Goal: Transaction & Acquisition: Book appointment/travel/reservation

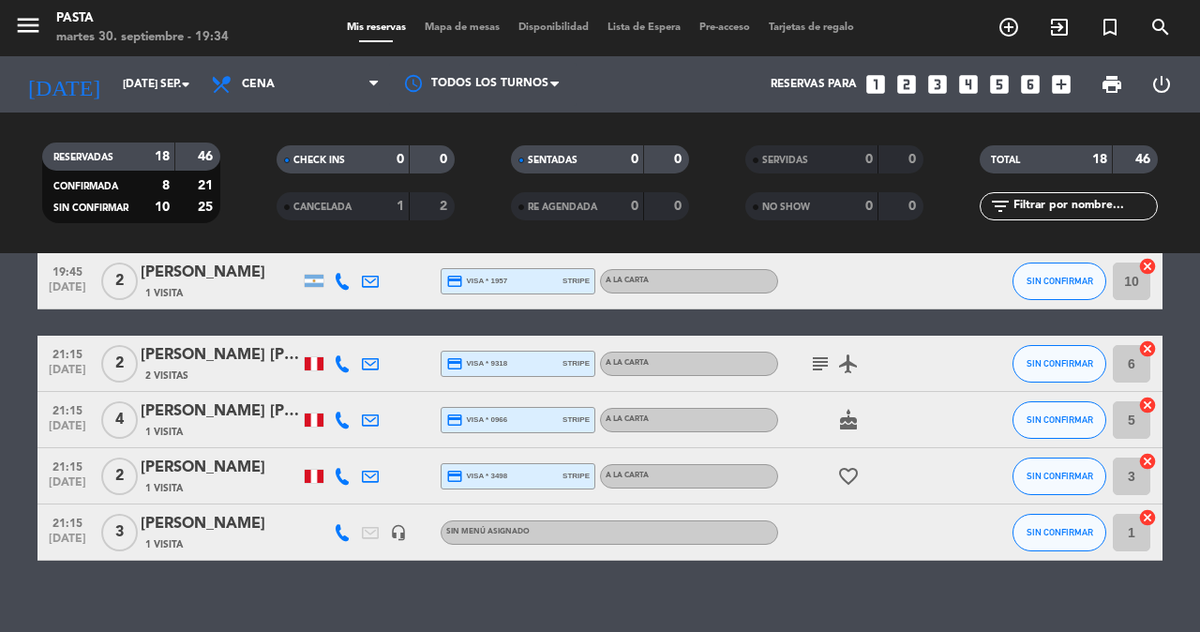
scroll to position [809, 0]
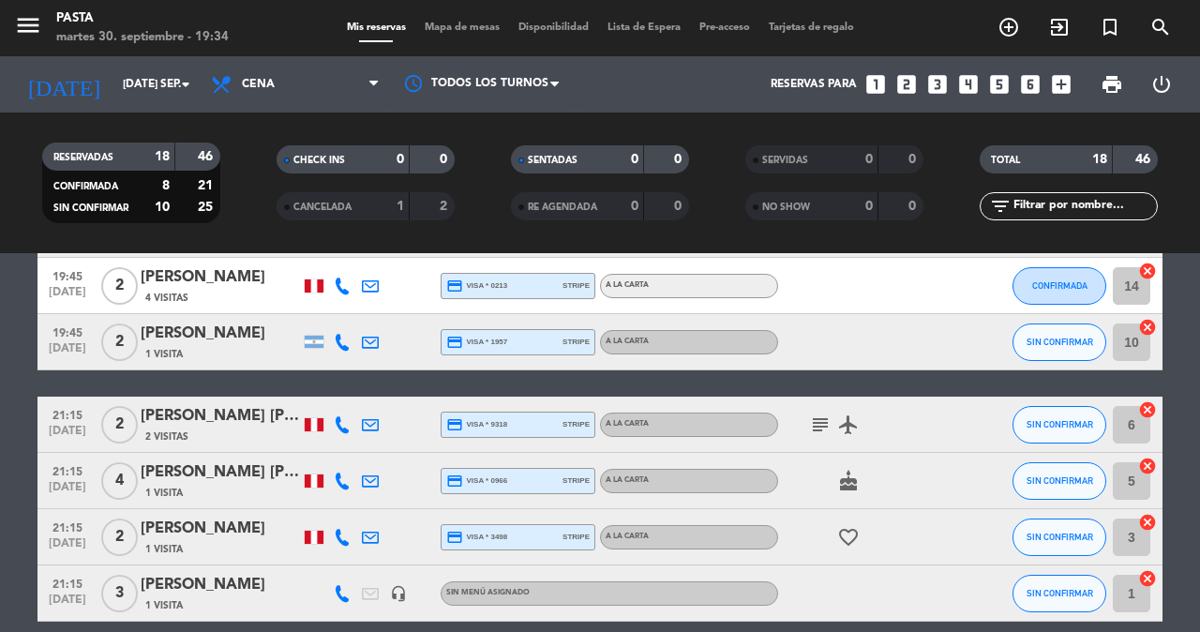
click at [190, 322] on div "[PERSON_NAME]" at bounding box center [220, 334] width 159 height 24
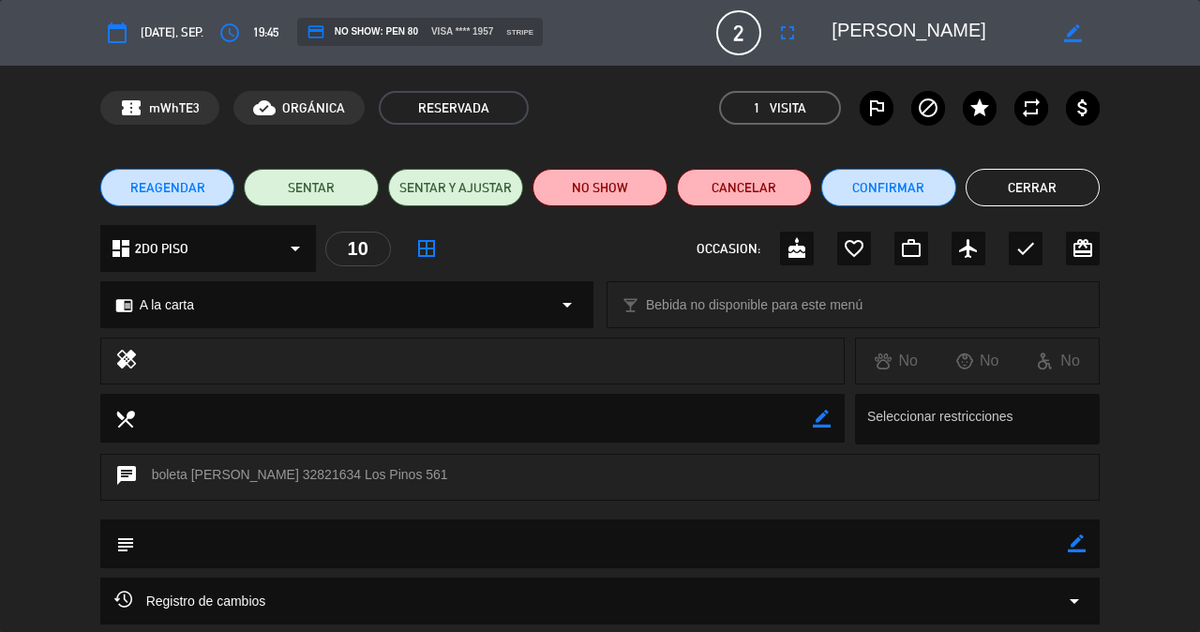
click at [1035, 188] on button "Cerrar" at bounding box center [1033, 188] width 135 height 38
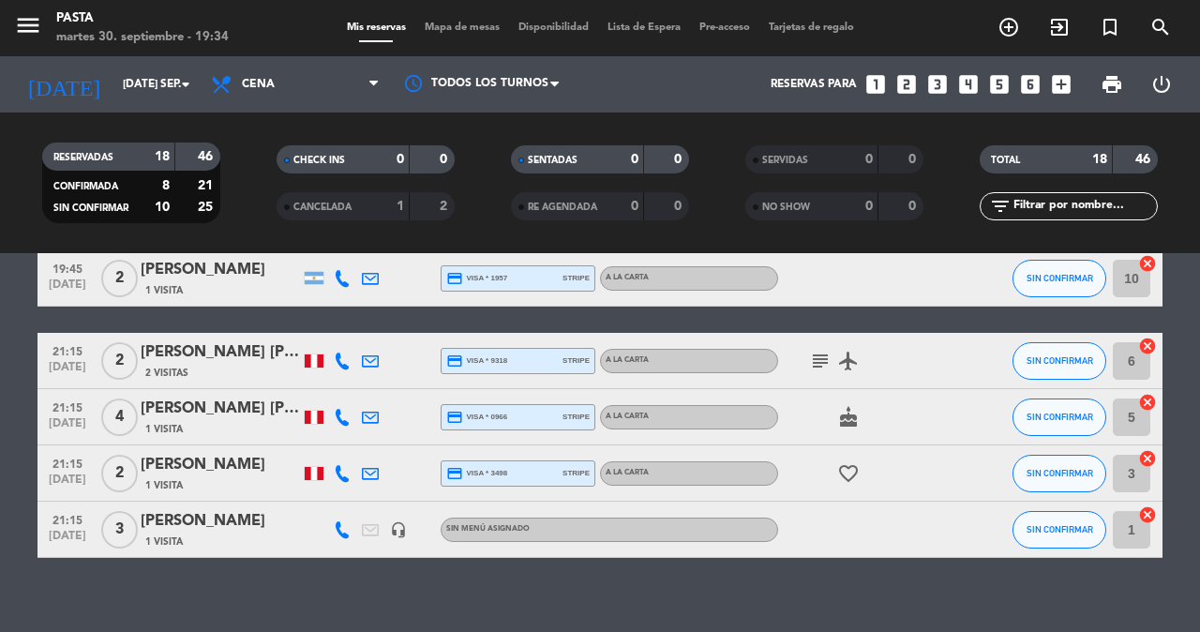
scroll to position [766, 0]
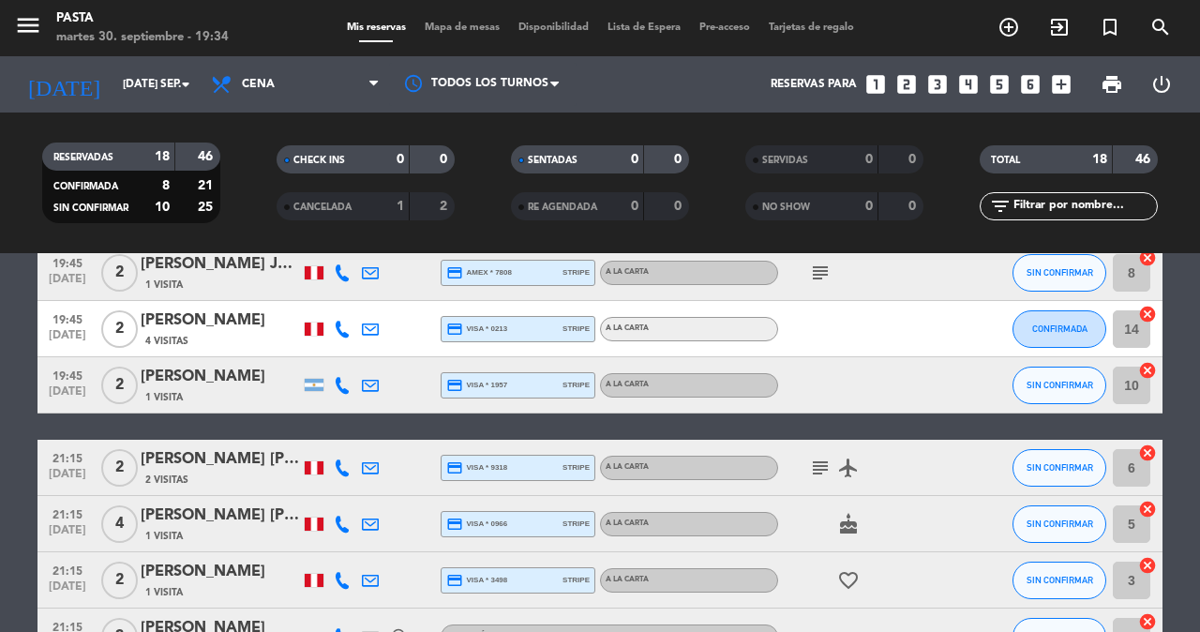
click at [188, 365] on div "[PERSON_NAME]" at bounding box center [220, 377] width 159 height 24
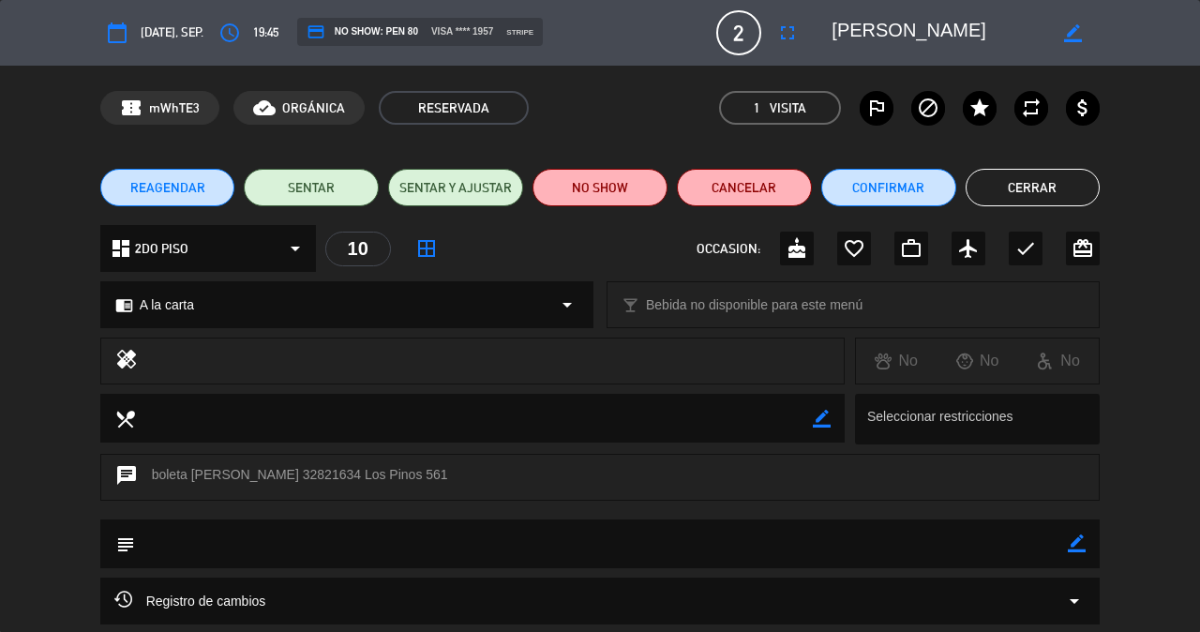
click at [1032, 181] on button "Cerrar" at bounding box center [1033, 188] width 135 height 38
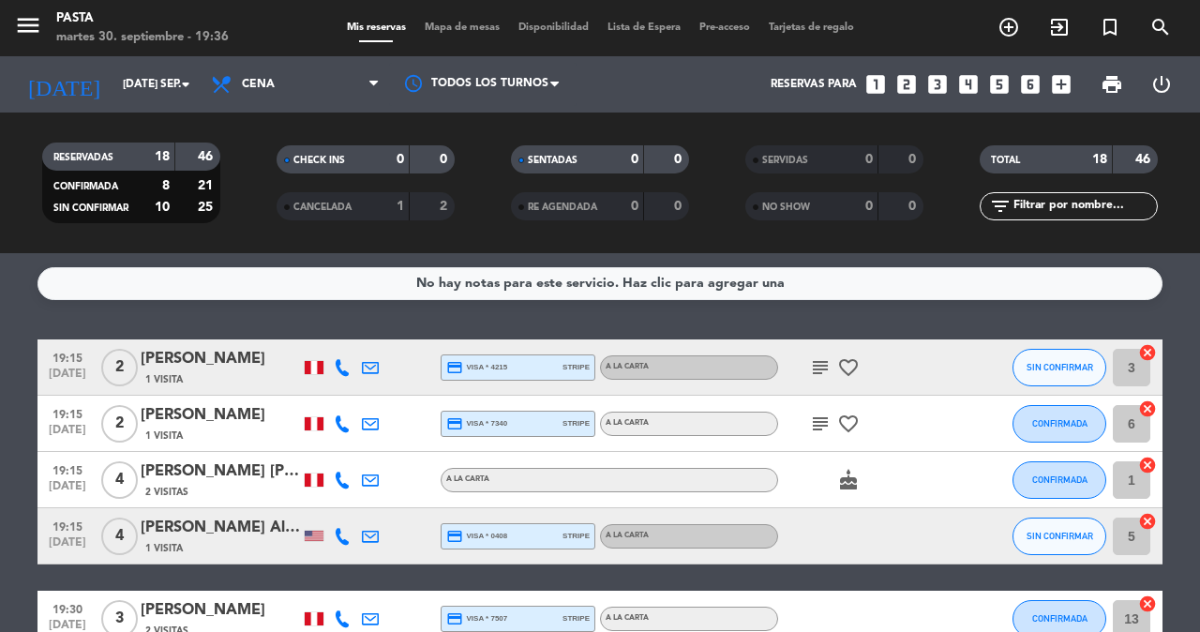
scroll to position [20, 0]
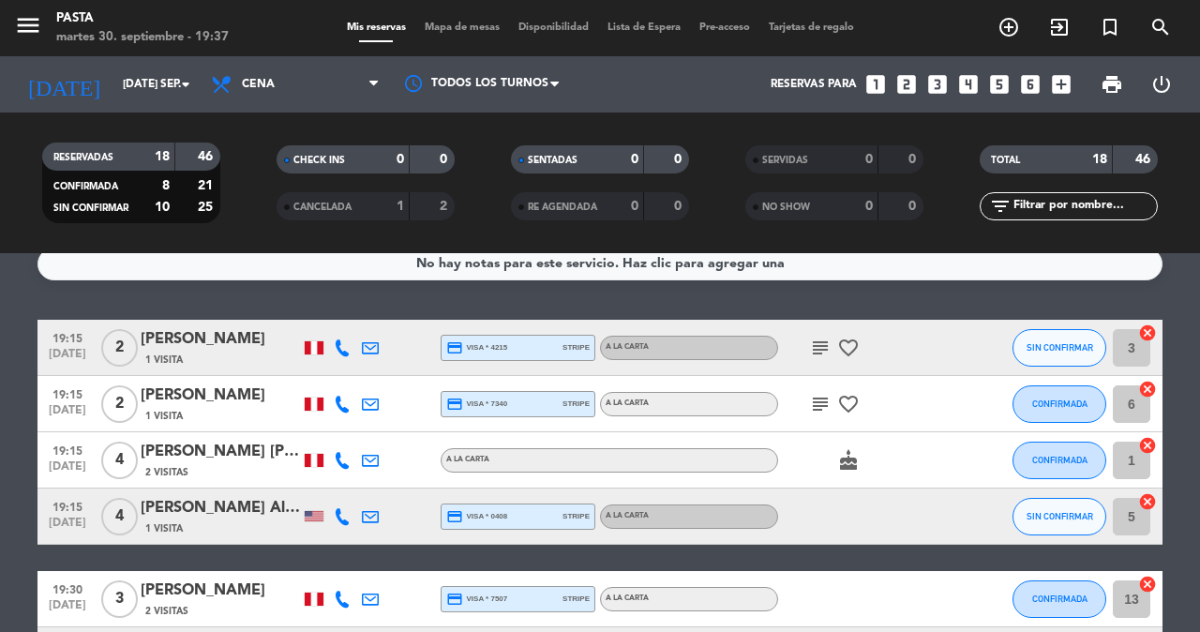
click at [174, 338] on div "[PERSON_NAME]" at bounding box center [220, 339] width 159 height 24
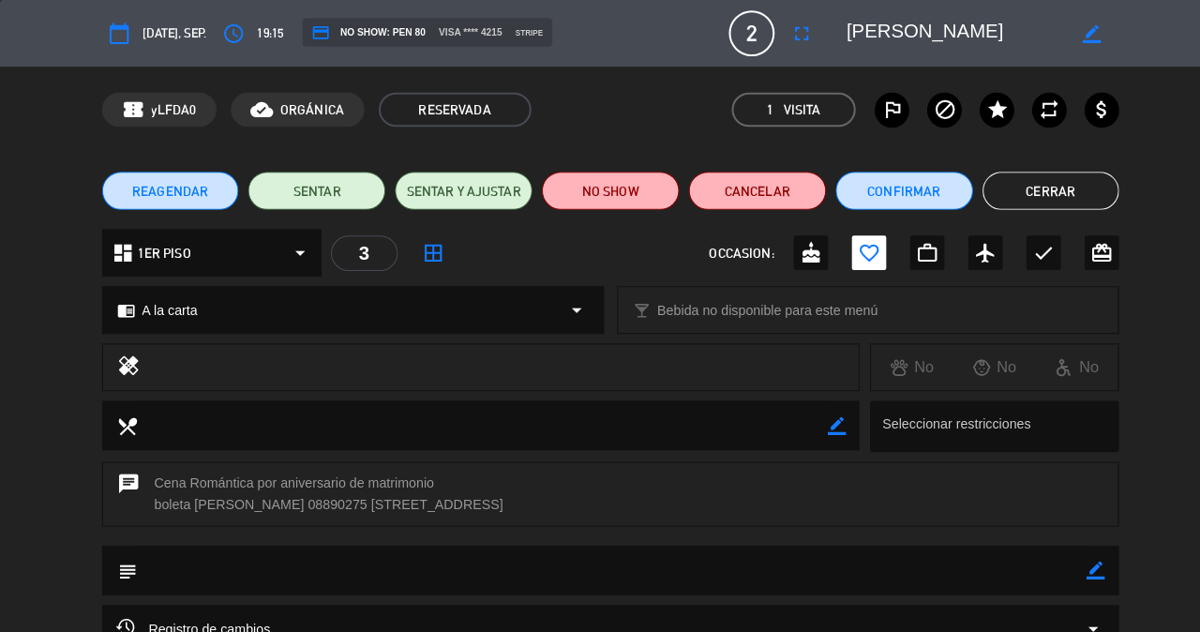
scroll to position [-1, 0]
click at [1035, 187] on button "Cerrar" at bounding box center [1033, 188] width 135 height 38
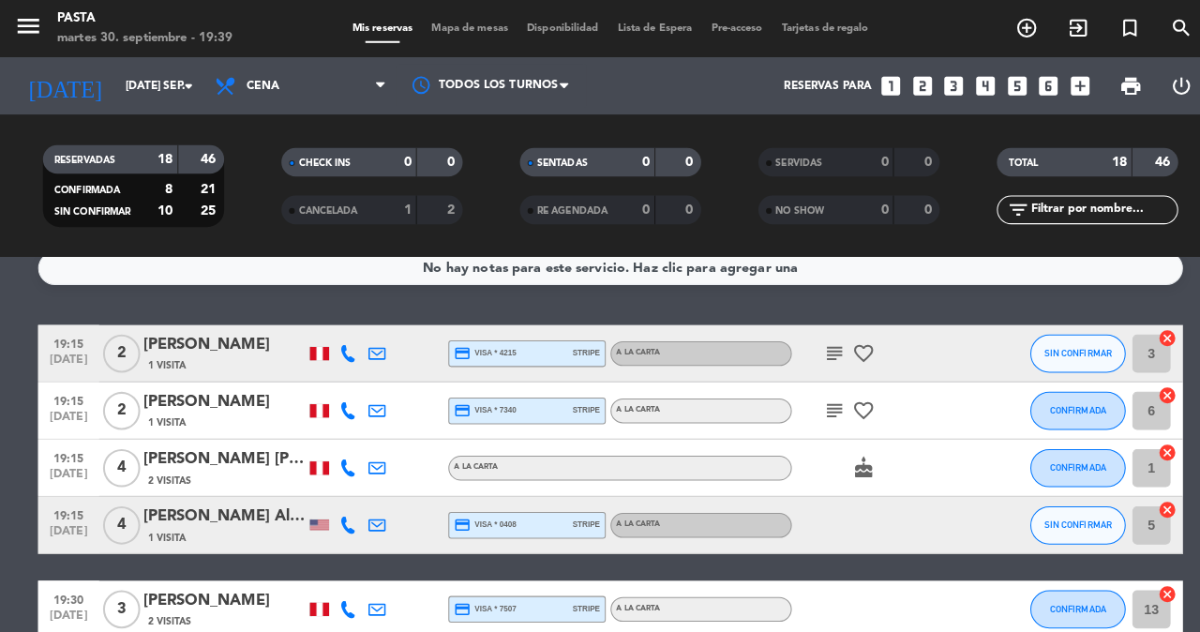
click at [163, 334] on div "[PERSON_NAME]" at bounding box center [220, 339] width 159 height 24
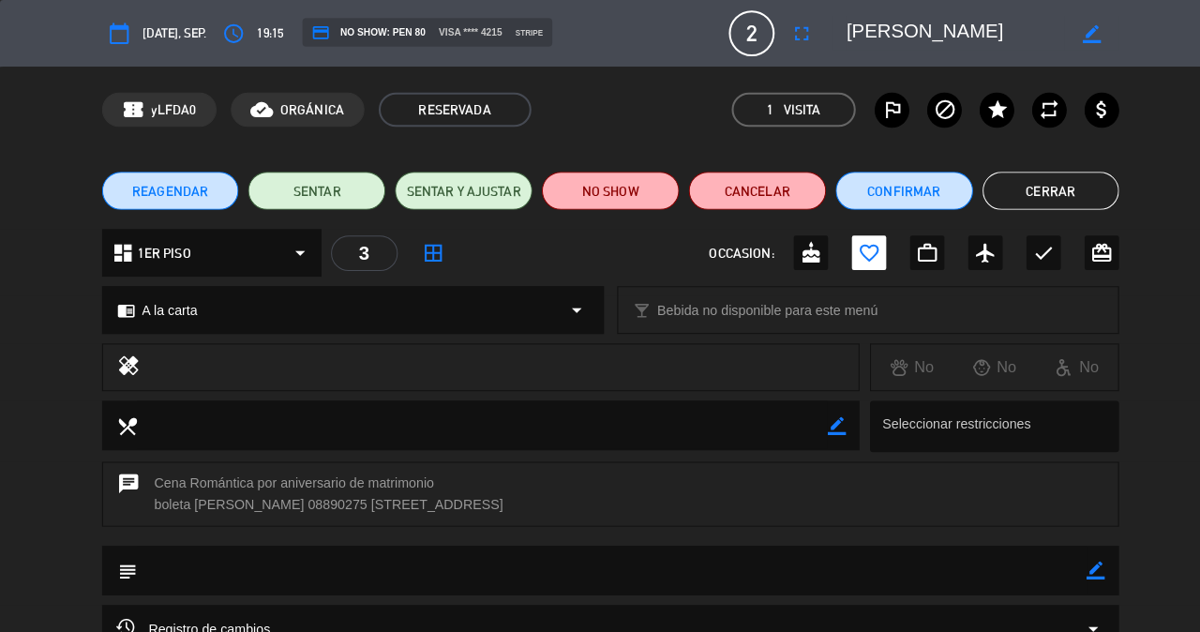
click at [1011, 180] on button "Cerrar" at bounding box center [1033, 188] width 135 height 38
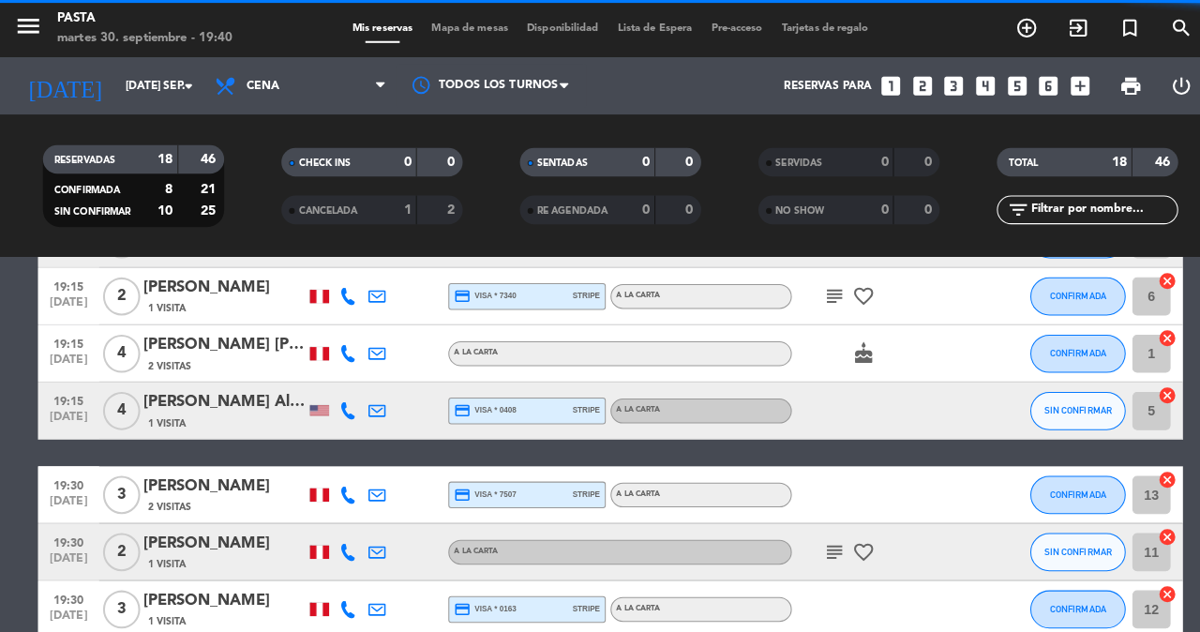
scroll to position [135, 0]
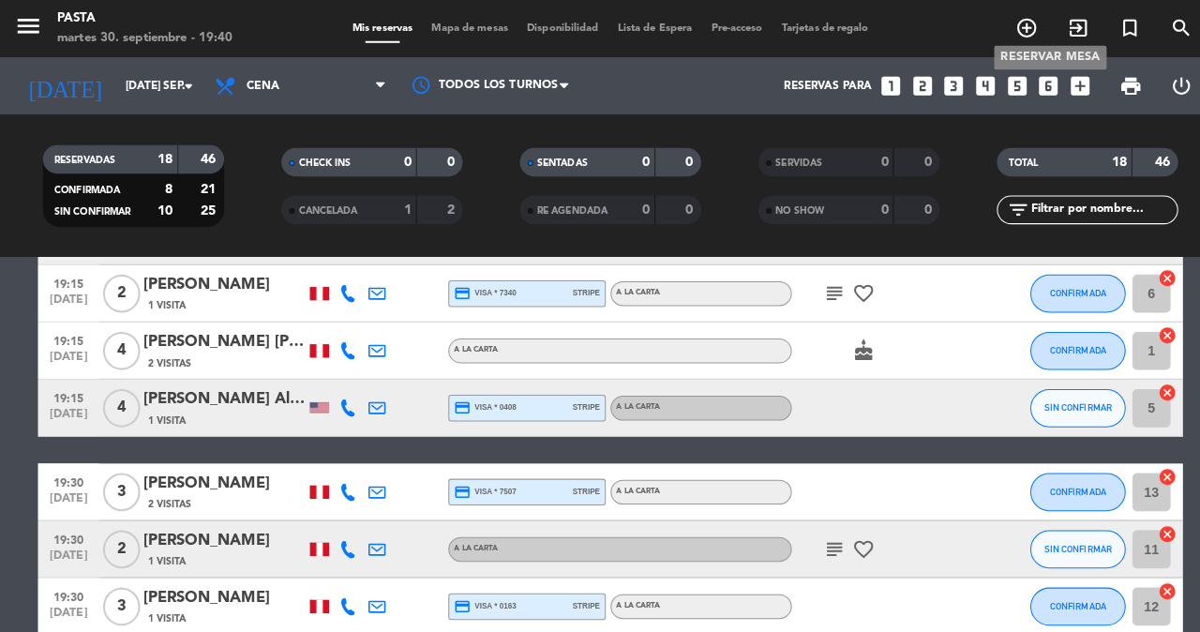
click at [1033, 36] on span "add_circle_outline" at bounding box center [1009, 27] width 51 height 32
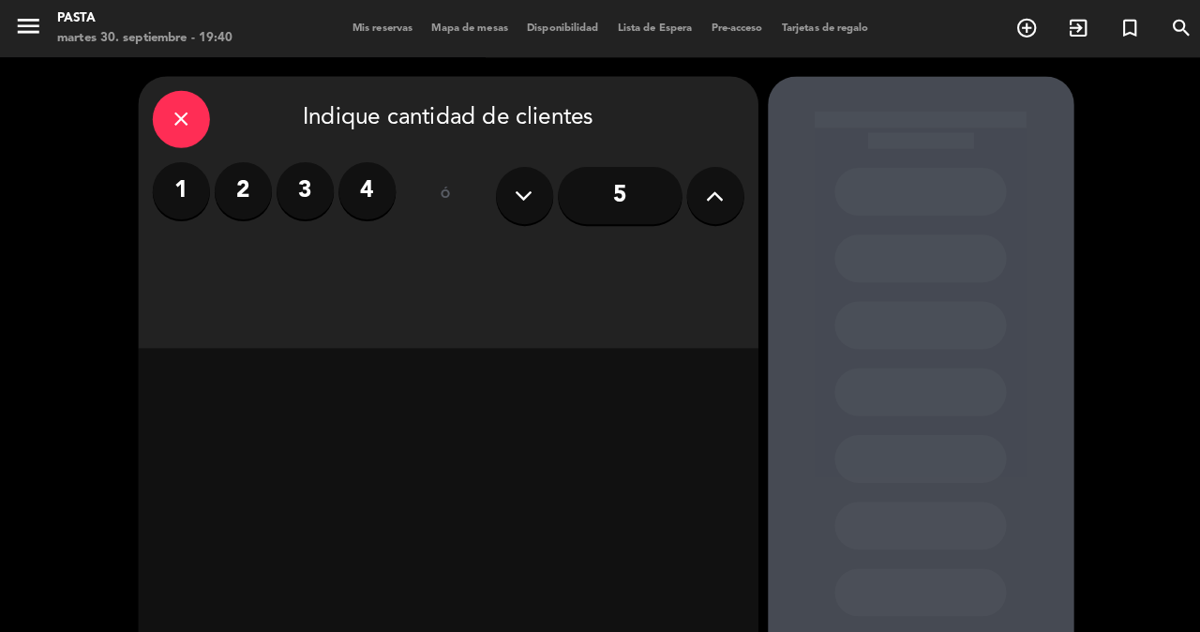
click at [234, 195] on label "2" at bounding box center [239, 187] width 56 height 56
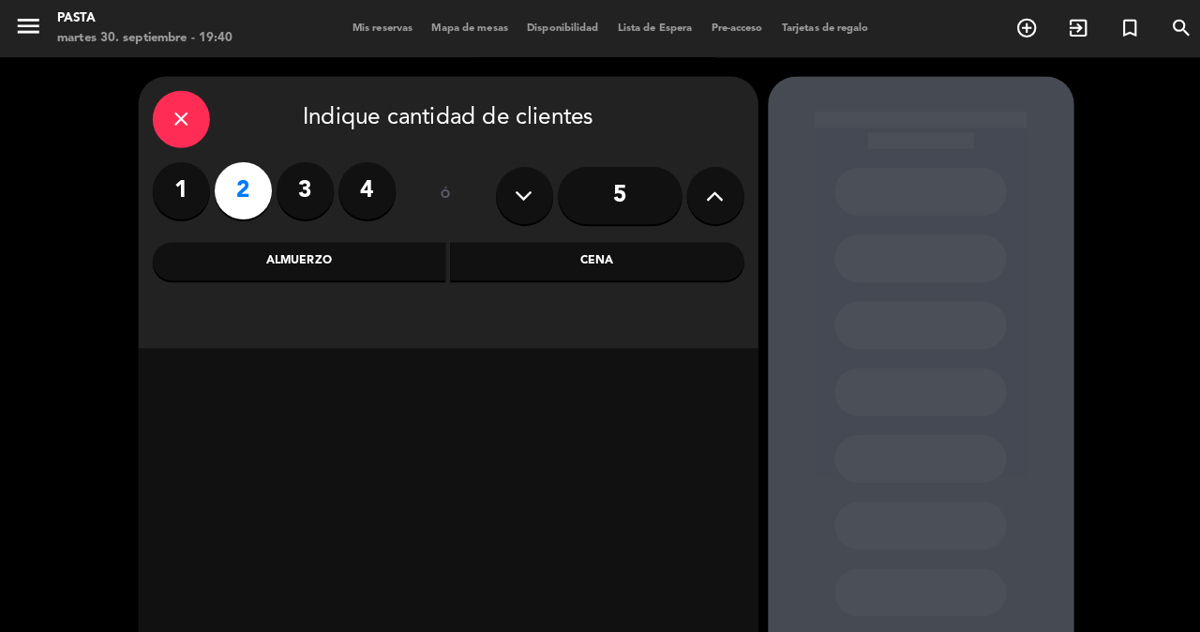
click at [508, 279] on div "close Indique cantidad de clientes 1 2 3 4 ó 5 Almuerzo Cena" at bounding box center [440, 208] width 609 height 267
click at [520, 253] on div "Cena" at bounding box center [587, 257] width 289 height 38
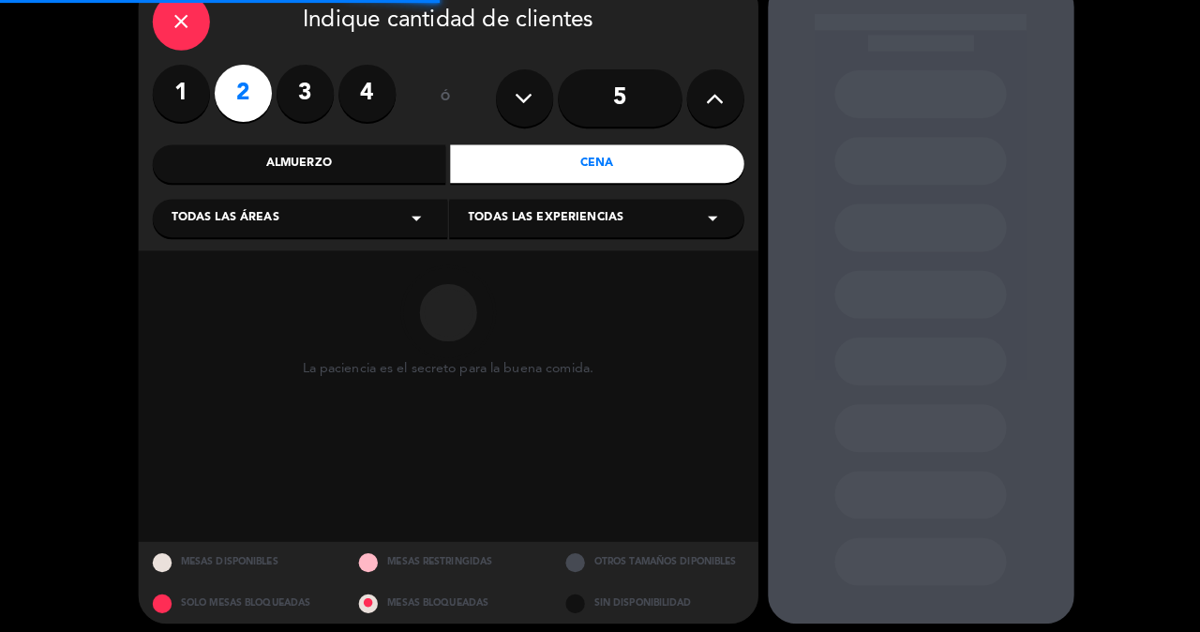
scroll to position [96, 0]
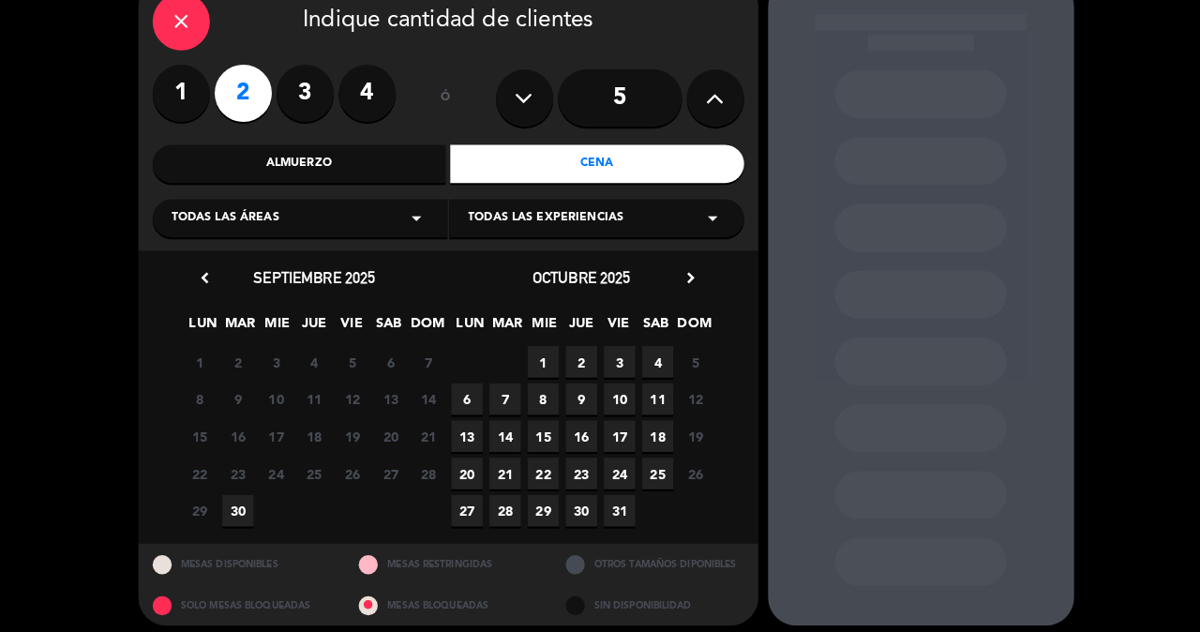
click at [231, 501] on span "30" at bounding box center [233, 502] width 31 height 31
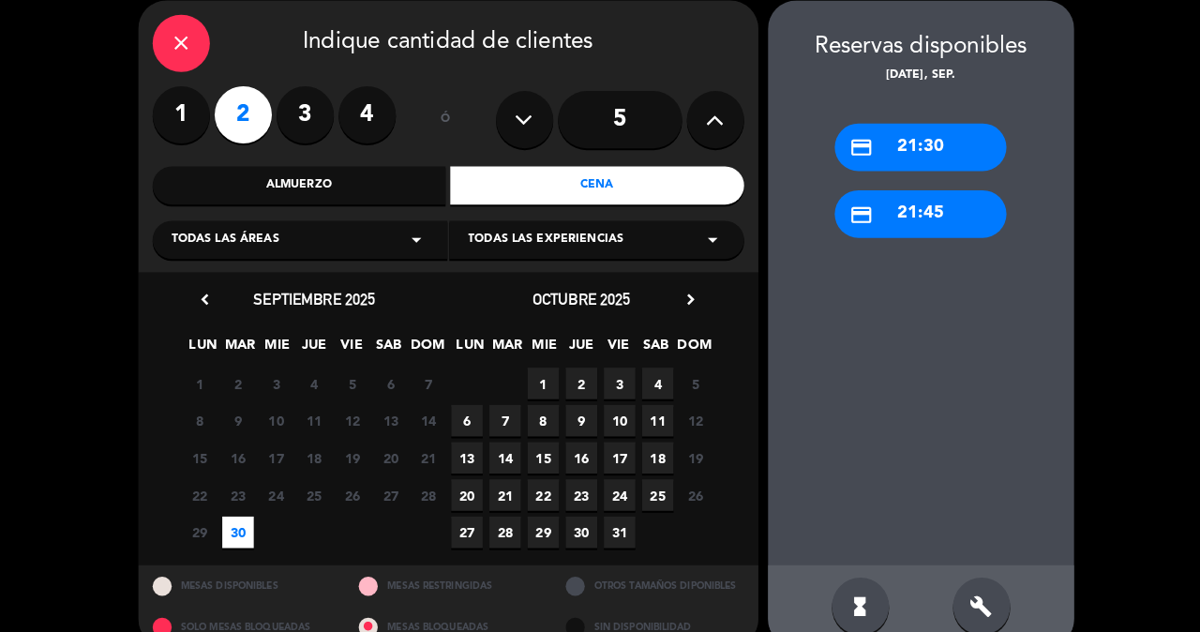
click at [929, 121] on div "credit_card 21:30" at bounding box center [904, 144] width 169 height 47
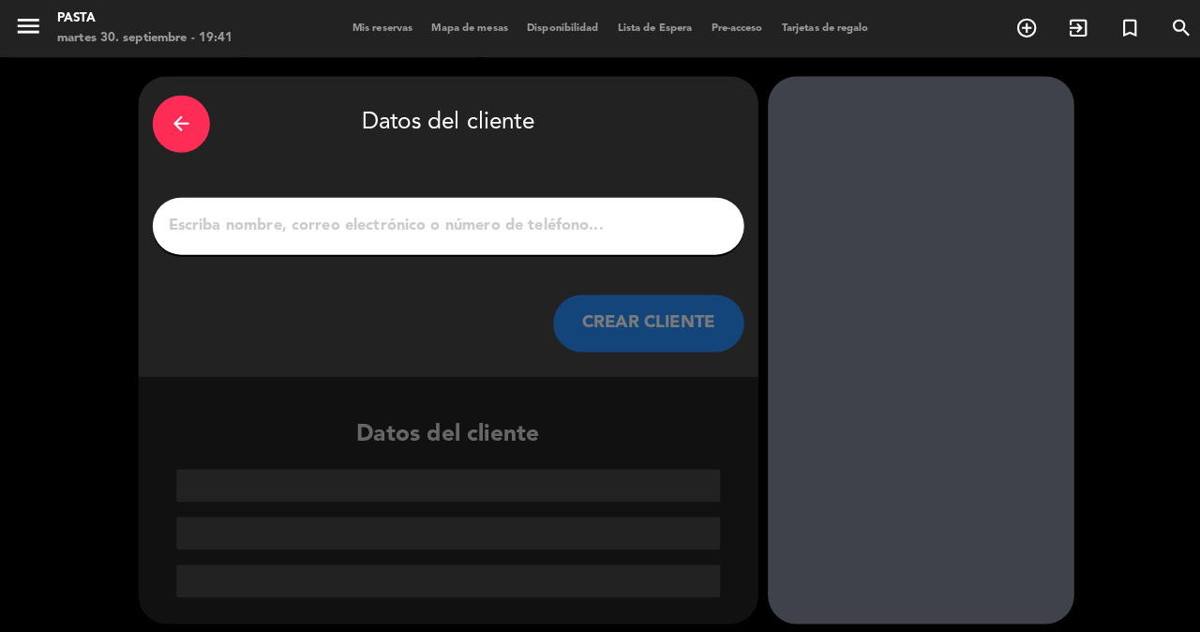
click at [620, 224] on input "1" at bounding box center [440, 222] width 553 height 26
type input "H"
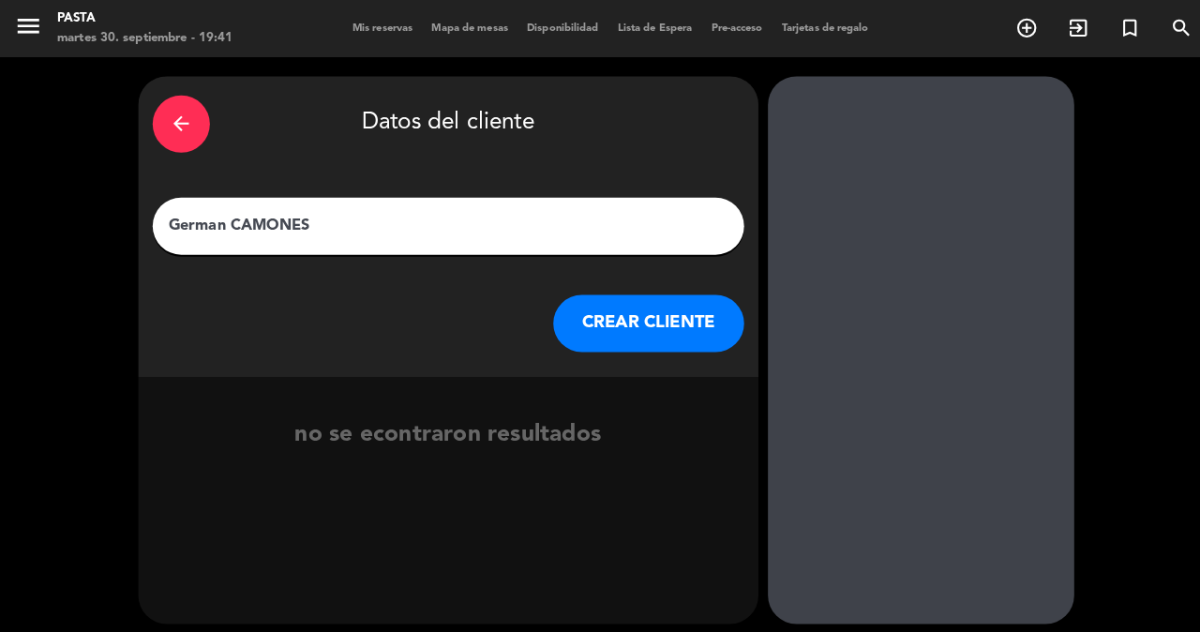
click at [209, 213] on input "German CAMONES" at bounding box center [440, 222] width 553 height 26
type input "GERMAN CAMONES"
click at [619, 290] on button "CREAR CLIENTE" at bounding box center [638, 318] width 188 height 56
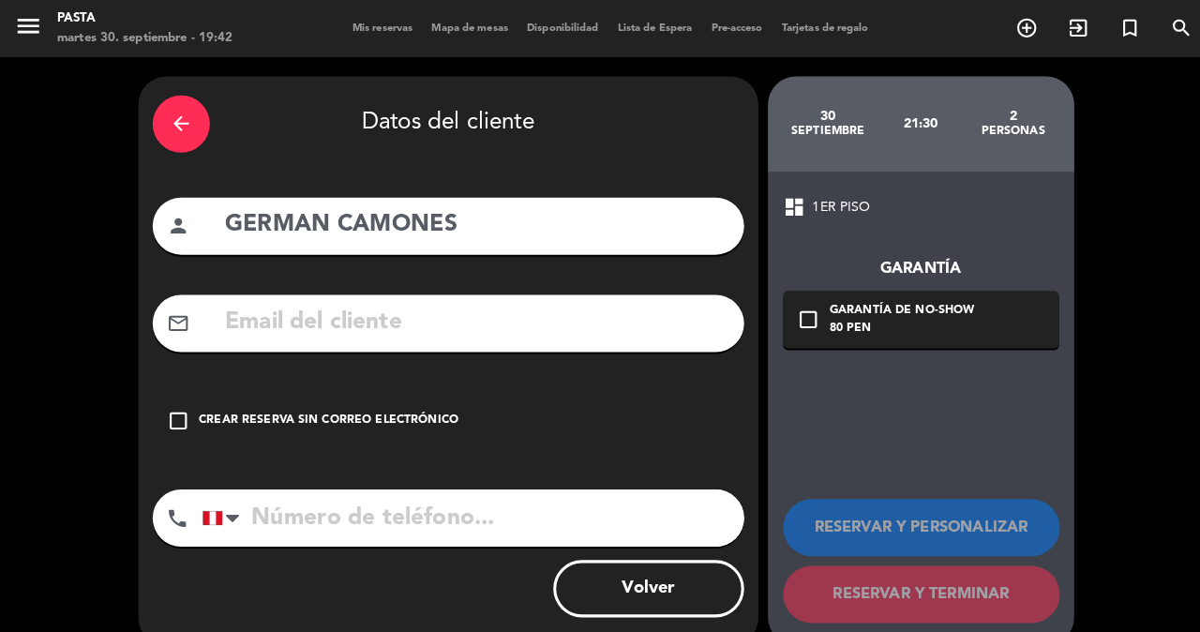
click at [303, 486] on input "tel" at bounding box center [465, 509] width 533 height 56
type input "952031797"
click at [175, 402] on icon "check_box_outline_blank" at bounding box center [175, 413] width 23 height 23
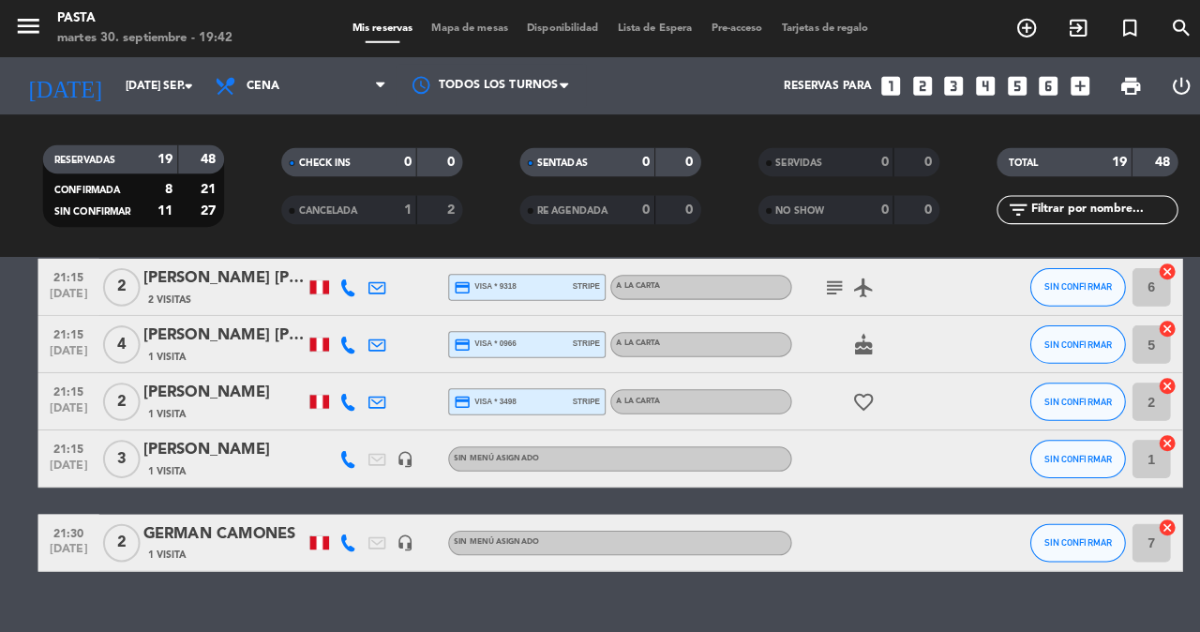
scroll to position [951, 0]
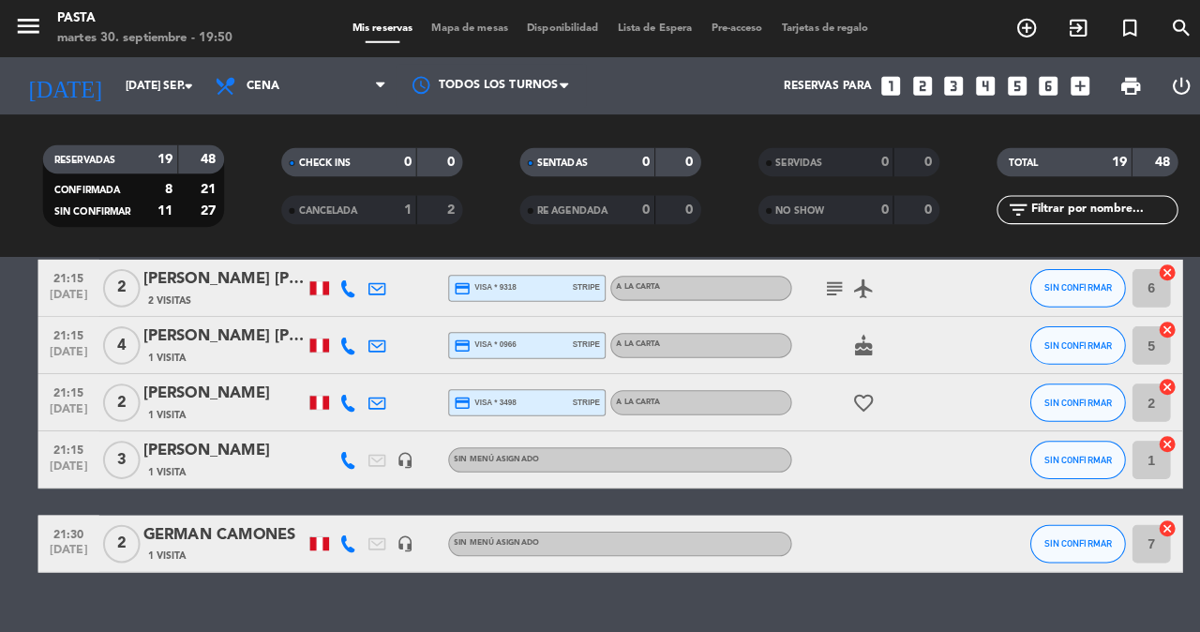
click at [950, 90] on icon "looks_3" at bounding box center [937, 84] width 24 height 24
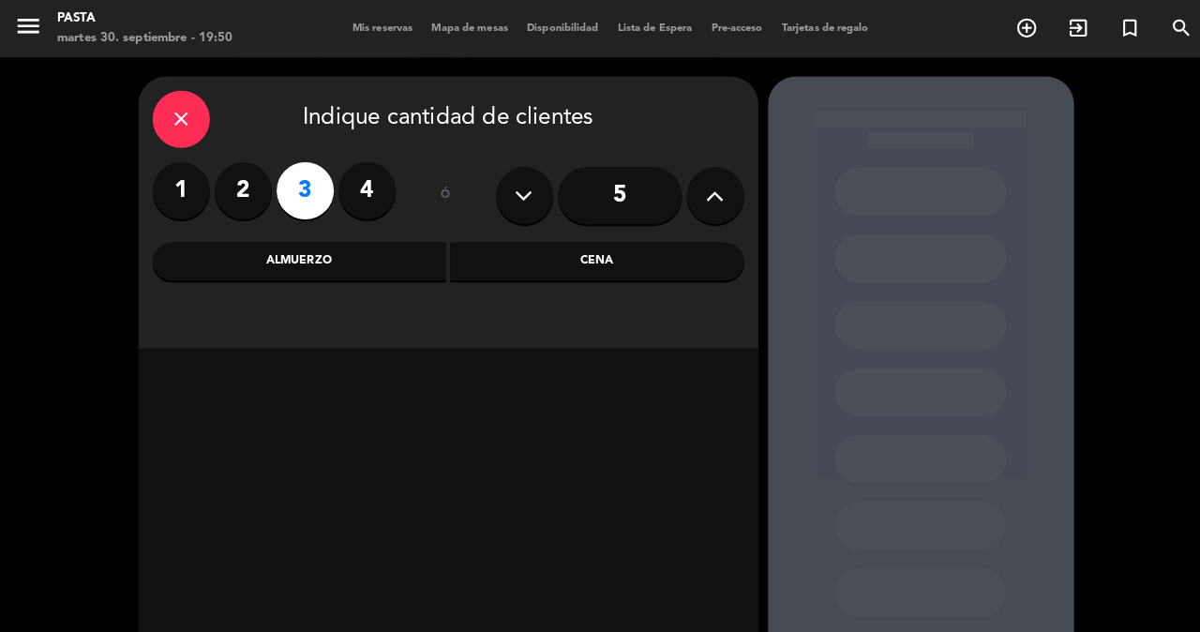
click at [511, 266] on div "Cena" at bounding box center [587, 257] width 289 height 38
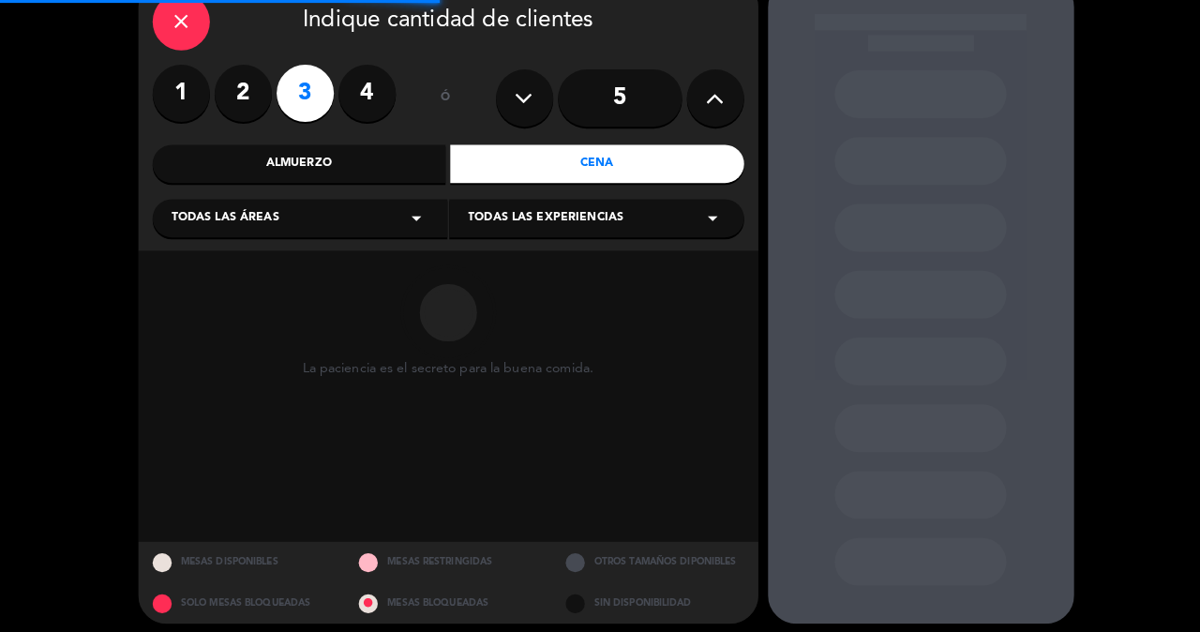
scroll to position [96, 0]
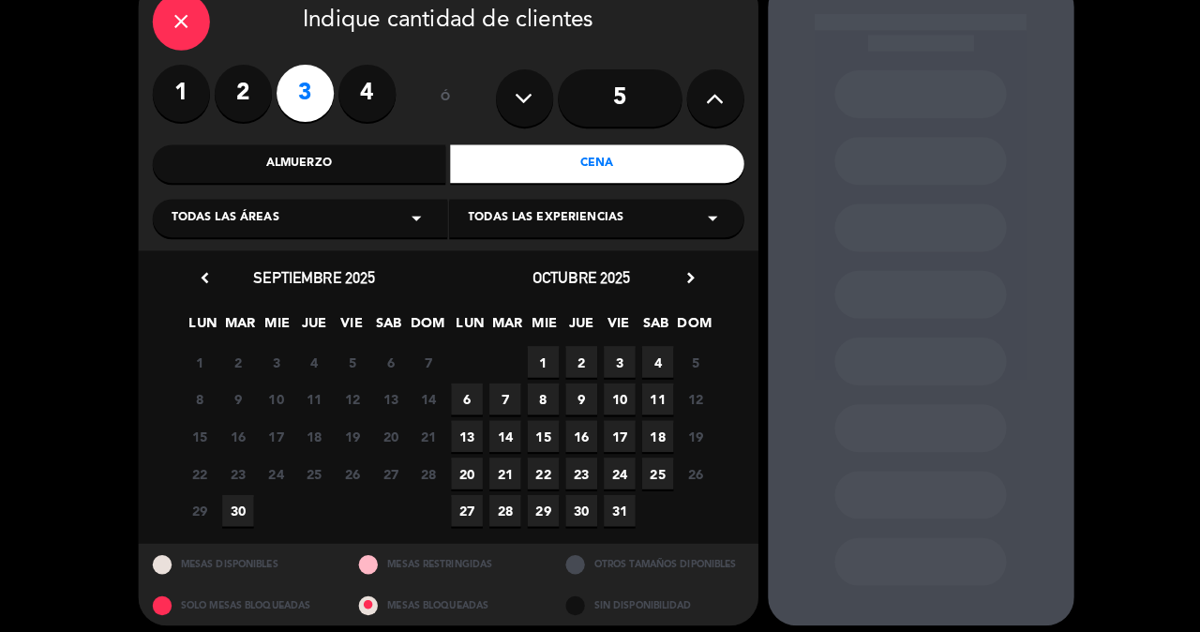
click at [221, 503] on span "30" at bounding box center [233, 502] width 31 height 31
